Goal: Task Accomplishment & Management: Complete application form

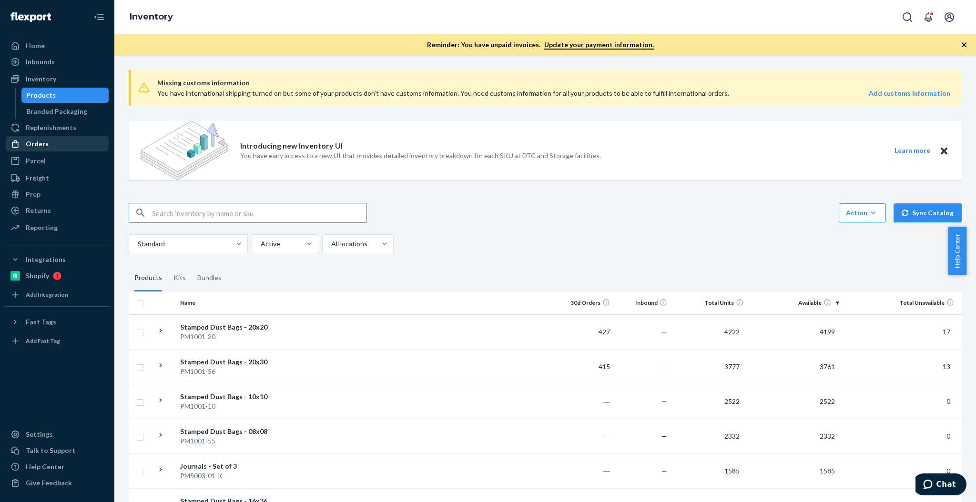
click at [81, 140] on div "Orders" at bounding box center [57, 143] width 101 height 13
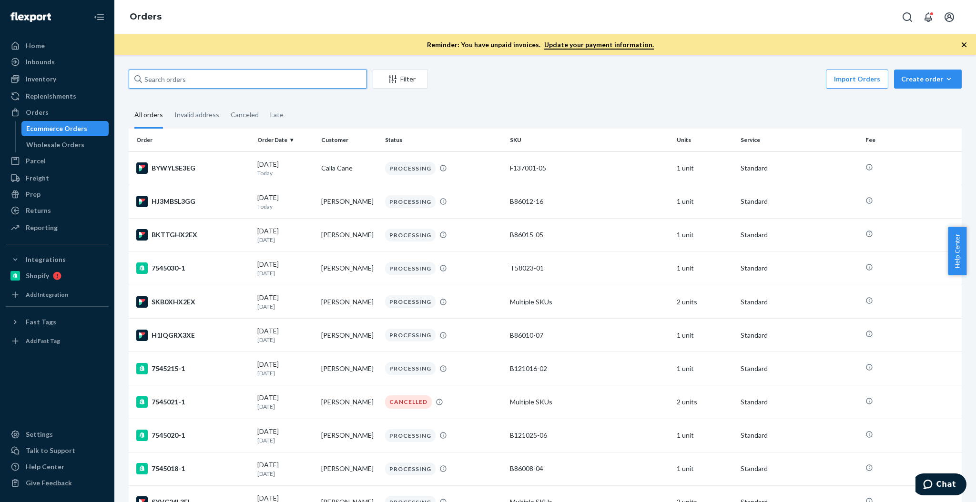
click at [226, 75] on input "text" at bounding box center [248, 79] width 238 height 19
paste input "[STREET_ADDRESS]"
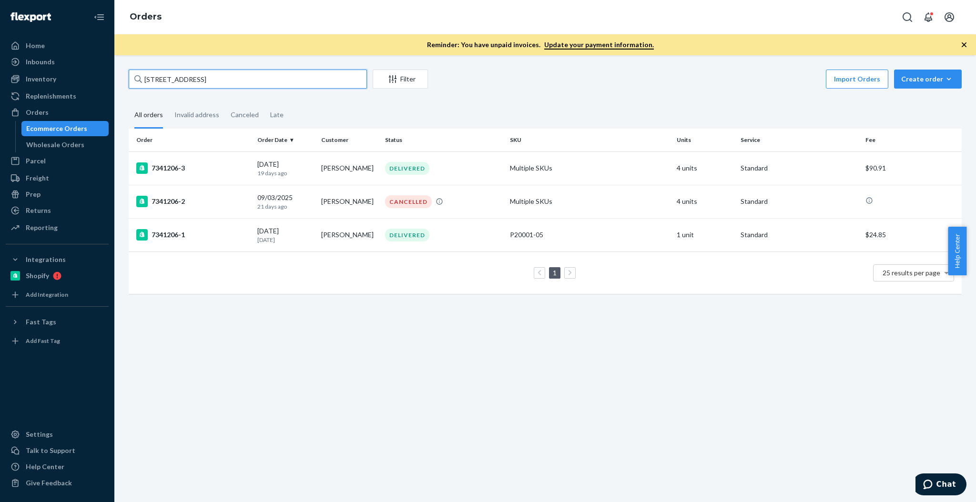
drag, startPoint x: 283, startPoint y: 71, endPoint x: 284, endPoint y: 76, distance: 5.7
click at [283, 71] on input "[STREET_ADDRESS]" at bounding box center [248, 79] width 238 height 19
click at [284, 78] on input "[STREET_ADDRESS]" at bounding box center [248, 79] width 238 height 19
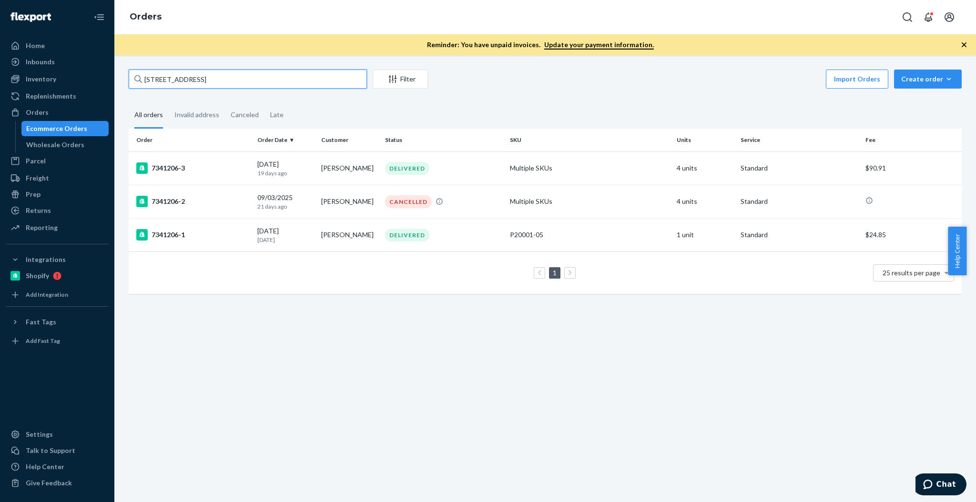
paste input "[PERSON_NAME]"
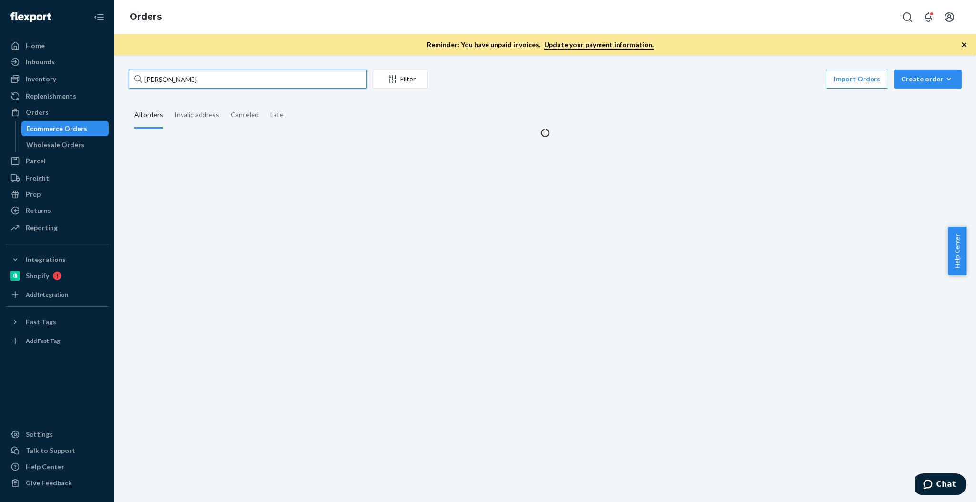
type input "[PERSON_NAME]"
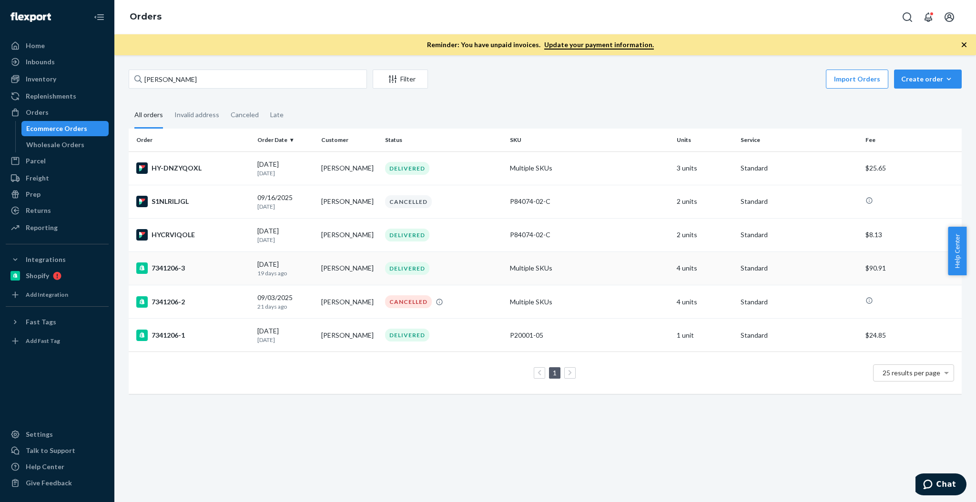
click at [209, 265] on div "7341206-3" at bounding box center [192, 268] width 113 height 11
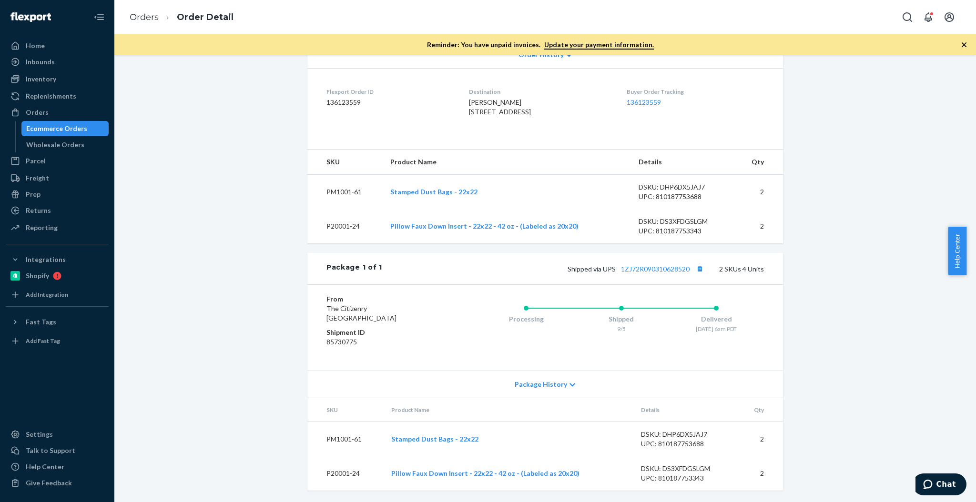
scroll to position [238, 0]
click at [159, 17] on li "Order Detail" at bounding box center [196, 17] width 75 height 13
click at [147, 15] on link "Orders" at bounding box center [144, 17] width 29 height 10
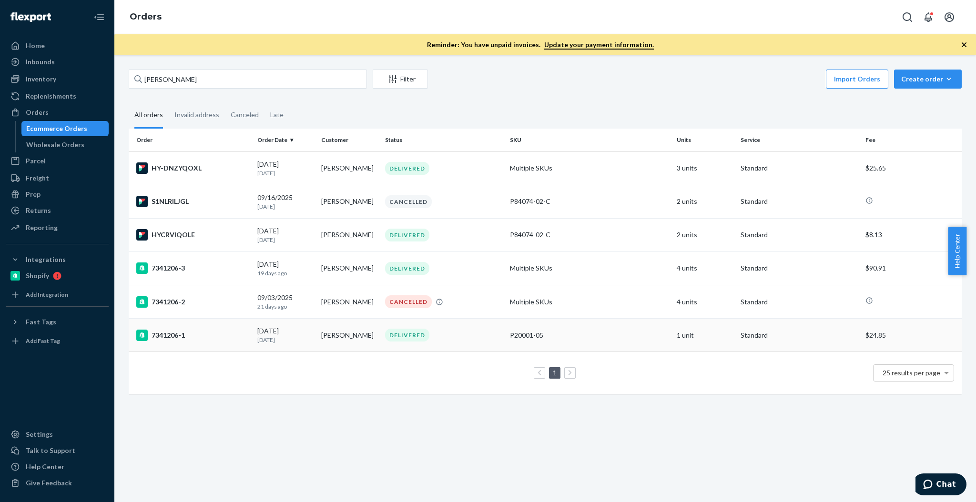
click at [198, 330] on div "7341206-1" at bounding box center [192, 335] width 113 height 11
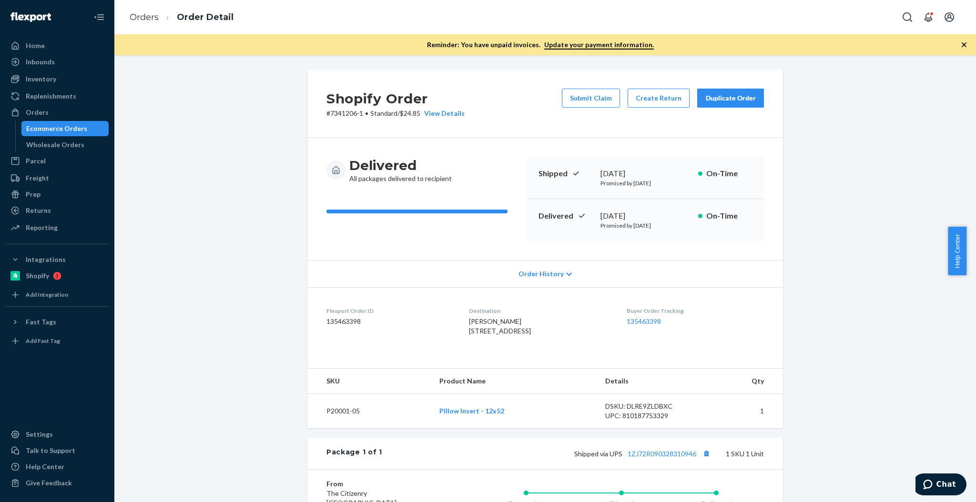
click at [712, 97] on div "Duplicate Order" at bounding box center [730, 98] width 50 height 10
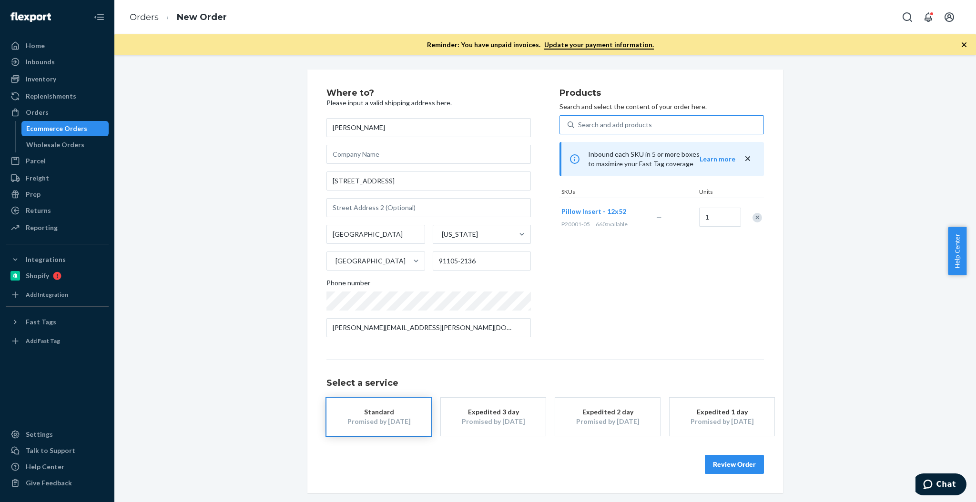
click at [666, 133] on div "Search and add products" at bounding box center [661, 124] width 204 height 19
click at [579, 130] on input "Search and add products" at bounding box center [578, 125] width 1 height 10
paste input "P84056-04"
type input "P84056-04"
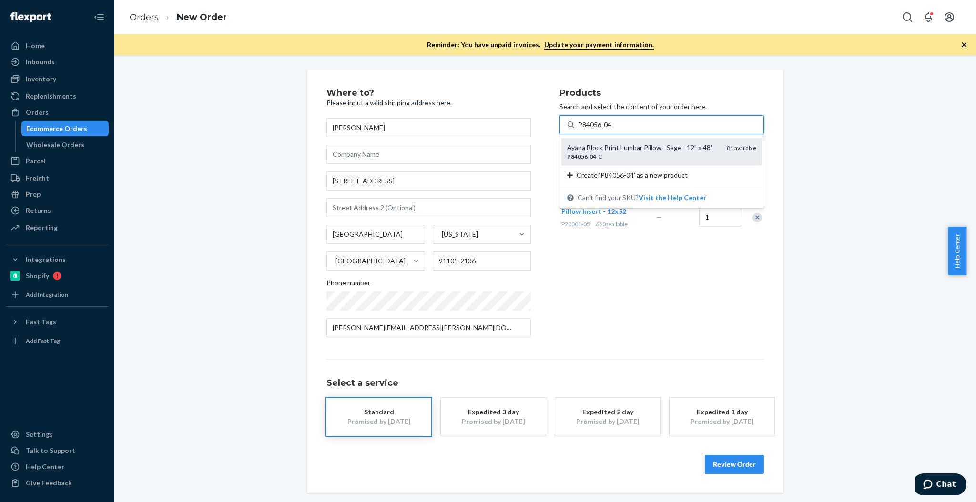
click at [677, 156] on div "P84056 - 04 -C" at bounding box center [643, 156] width 152 height 8
click at [612, 130] on input "P84056-04" at bounding box center [595, 125] width 34 height 10
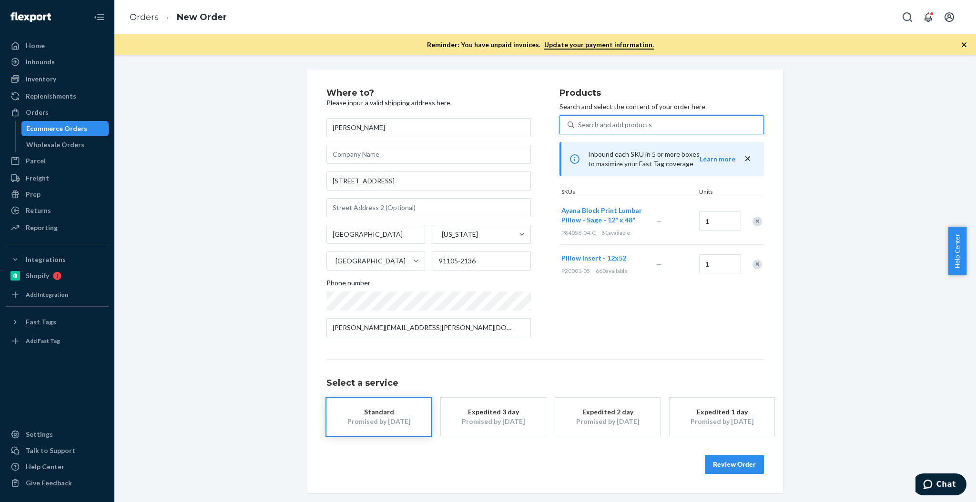
click at [752, 219] on div "Remove Item" at bounding box center [757, 222] width 10 height 10
drag, startPoint x: 750, startPoint y: 460, endPoint x: 755, endPoint y: 222, distance: 238.7
click at [755, 223] on div "Where to? Please input a valid shipping address here. [PERSON_NAME] [STREET_ADD…" at bounding box center [544, 281] width 437 height 385
click at [755, 217] on div "Remove Item" at bounding box center [757, 218] width 10 height 10
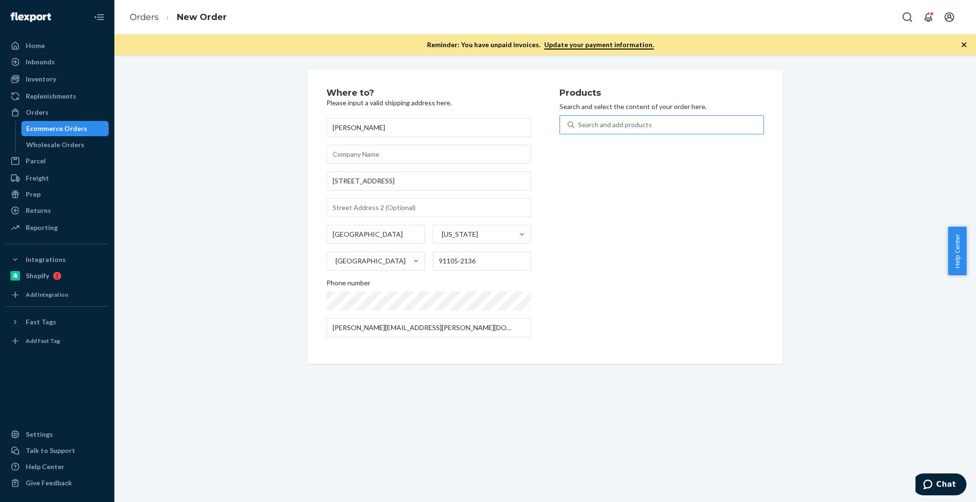
click at [646, 121] on div "Search and add products" at bounding box center [668, 124] width 189 height 17
click at [579, 121] on input "Search and add products" at bounding box center [578, 125] width 1 height 10
paste input "P84056-04"
type input "P84056-04"
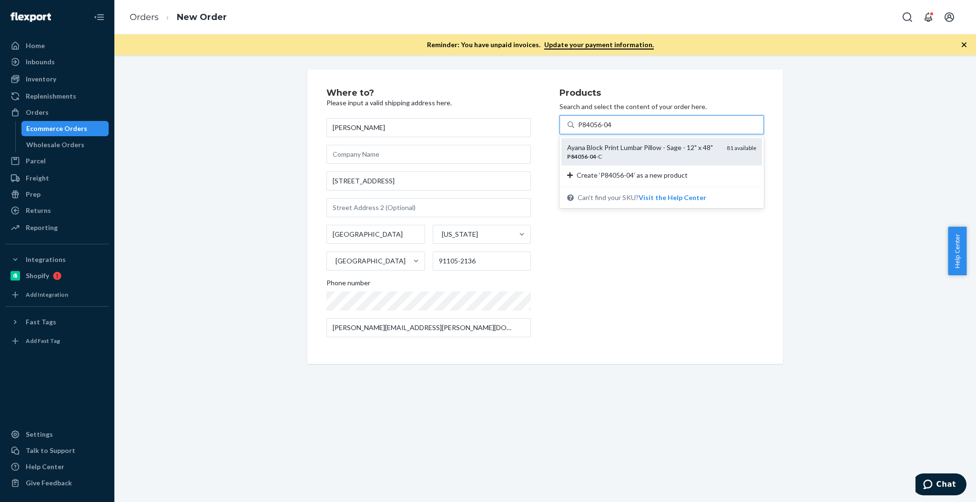
click at [649, 160] on div "P84056 - 04 -C" at bounding box center [643, 156] width 152 height 8
click at [612, 130] on input "P84056-04" at bounding box center [595, 125] width 34 height 10
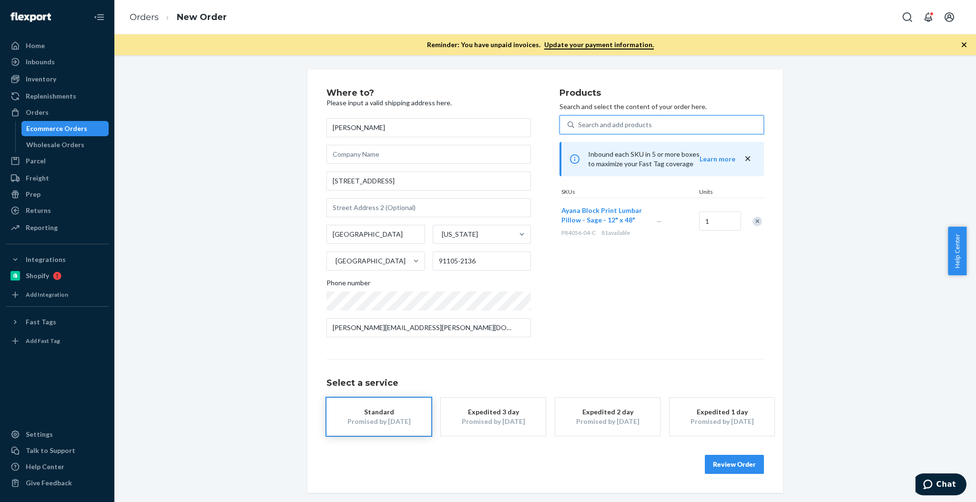
click at [738, 459] on button "Review Order" at bounding box center [734, 464] width 59 height 19
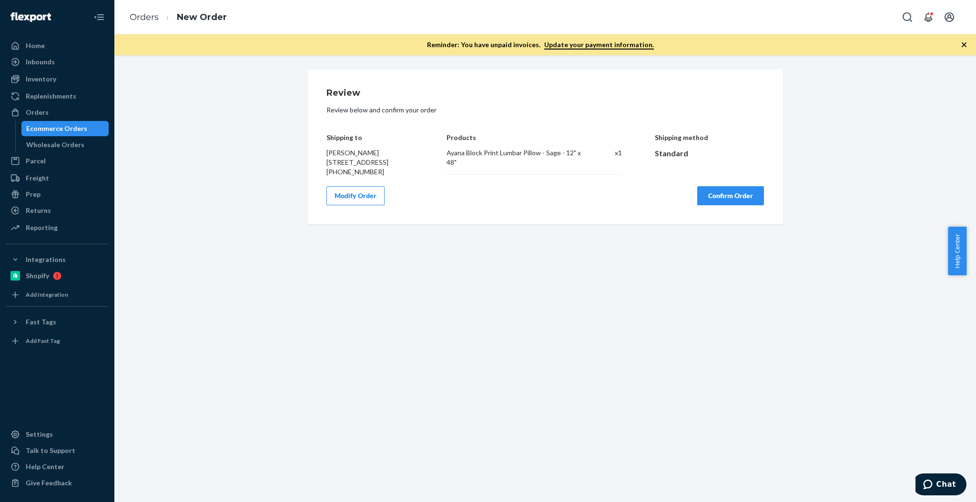
click at [715, 205] on button "Confirm Order" at bounding box center [730, 195] width 67 height 19
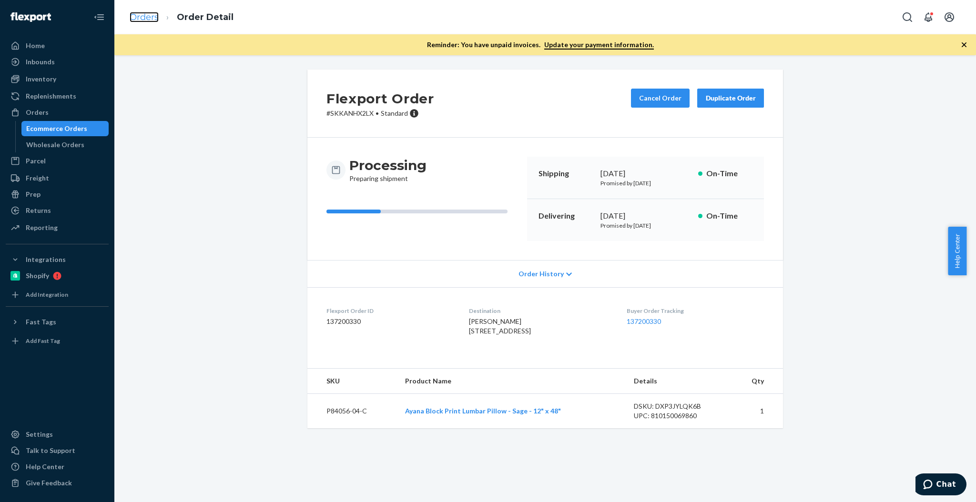
click at [150, 18] on link "Orders" at bounding box center [144, 17] width 29 height 10
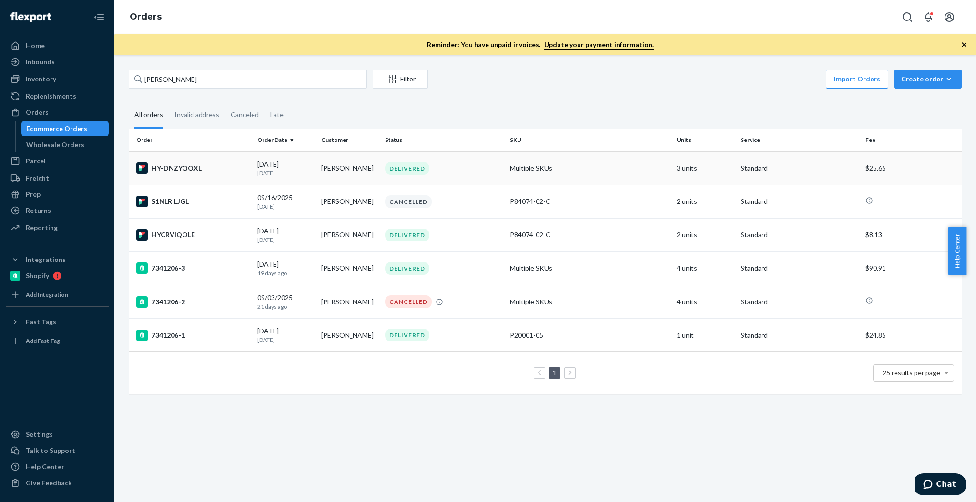
click at [194, 177] on td "HY-DNZYQOXL" at bounding box center [191, 167] width 125 height 33
